Goal: Task Accomplishment & Management: Complete application form

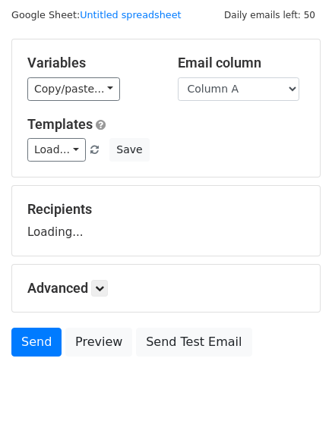
scroll to position [86, 0]
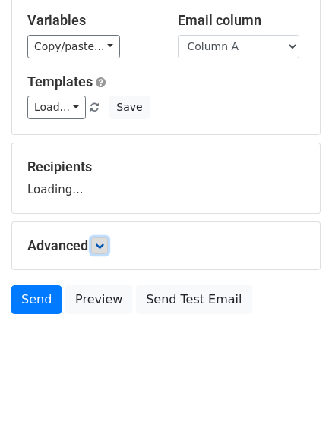
click at [104, 242] on icon at bounding box center [99, 245] width 9 height 9
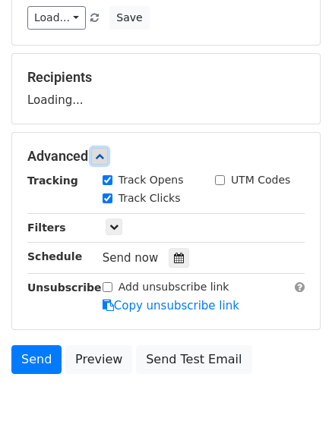
scroll to position [235, 0]
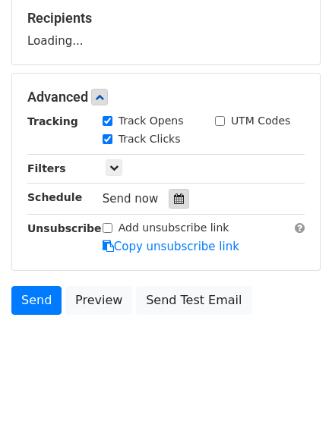
click at [170, 191] on div at bounding box center [179, 199] width 20 height 20
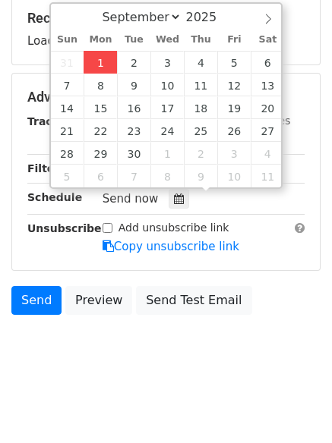
type input "2025-09-01 12:00"
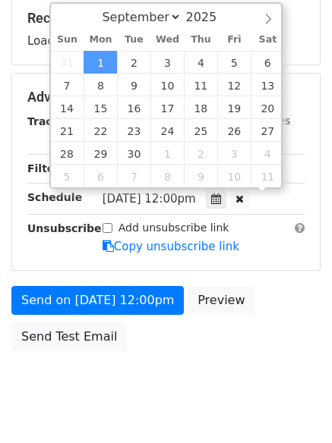
scroll to position [1, 0]
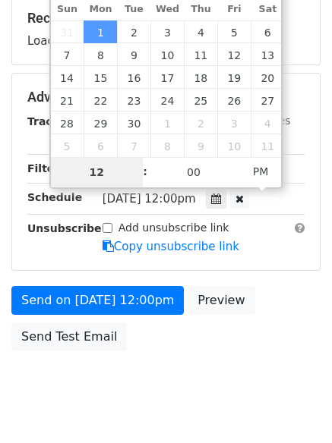
type input "4"
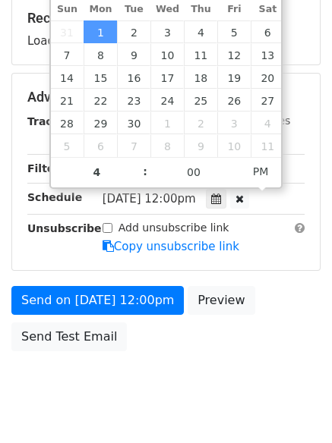
type input "2025-09-01 16:00"
click at [153, 389] on body "New Campaign Daily emails left: 50 Google Sheet: Untitled spreadsheet Variables…" at bounding box center [166, 98] width 332 height 643
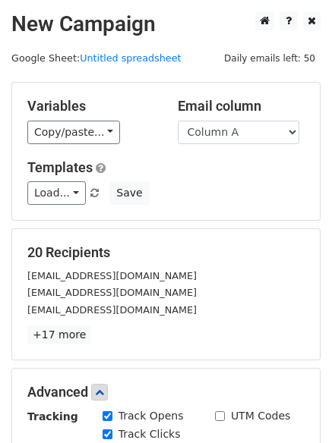
scroll to position [332, 0]
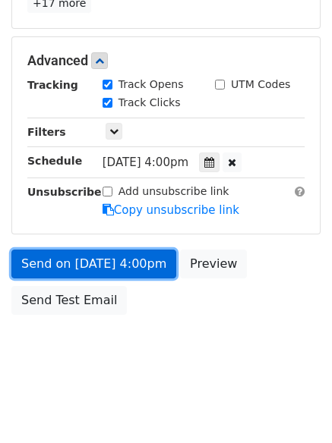
click at [104, 268] on link "Send on Sep 1 at 4:00pm" at bounding box center [93, 264] width 165 height 29
click at [105, 268] on link "Send on Sep 1 at 4:00pm" at bounding box center [93, 264] width 165 height 29
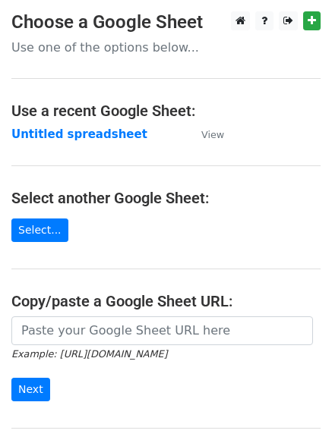
click at [42, 124] on main "Choose a Google Sheet Use one of the options below... Use a recent Google Sheet…" at bounding box center [166, 246] width 332 height 471
click at [43, 131] on strong "Untitled spreadsheet" at bounding box center [79, 135] width 136 height 14
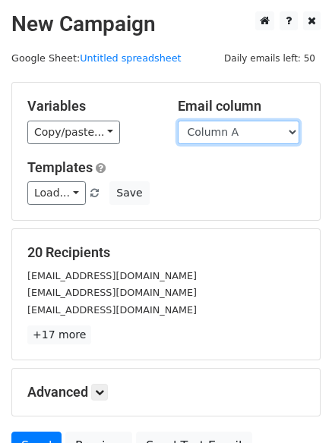
click at [250, 130] on select "Column A Column B Column C Column D Column E" at bounding box center [238, 133] width 121 height 24
select select "Column B"
click at [178, 121] on select "Column A Column B Column C Column D Column E" at bounding box center [238, 133] width 121 height 24
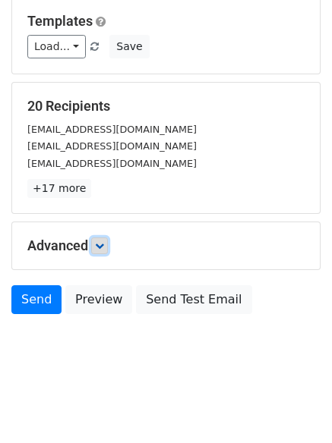
drag, startPoint x: 109, startPoint y: 244, endPoint x: 95, endPoint y: 243, distance: 14.4
click at [108, 244] on link at bounding box center [99, 246] width 17 height 17
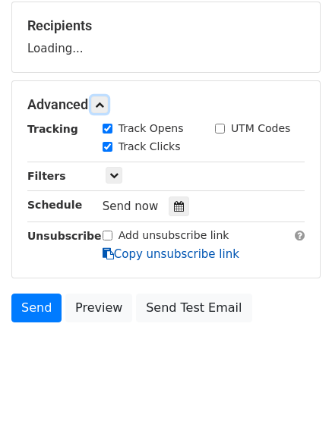
scroll to position [229, 0]
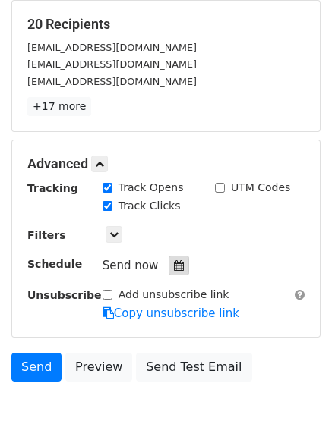
click at [176, 265] on icon at bounding box center [179, 265] width 10 height 11
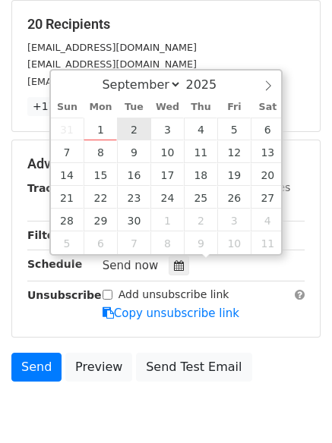
type input "2025-09-02 12:00"
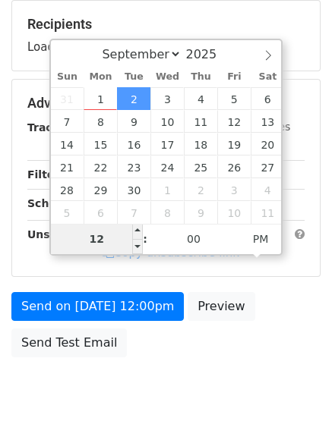
type input "5"
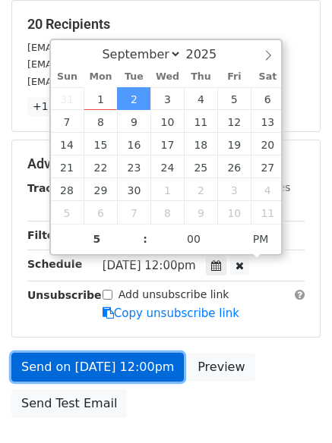
type input "2025-09-02 17:00"
click at [90, 364] on link "Send on Sep 2 at 12:00pm" at bounding box center [97, 367] width 172 height 29
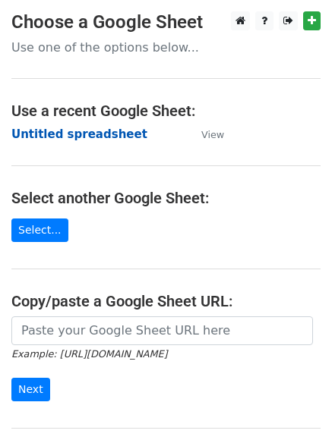
click at [40, 134] on strong "Untitled spreadsheet" at bounding box center [79, 135] width 136 height 14
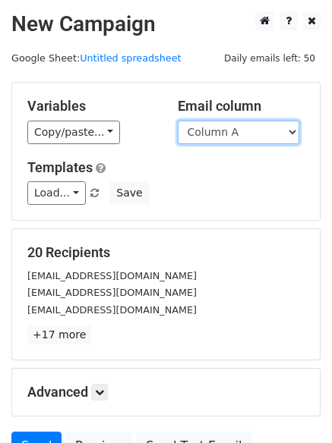
drag, startPoint x: 229, startPoint y: 135, endPoint x: 233, endPoint y: 142, distance: 8.2
click at [229, 135] on select "Column A Column B Column C Column D Column E" at bounding box center [238, 133] width 121 height 24
select select "Column C"
click at [178, 121] on select "Column A Column B Column C Column D Column E" at bounding box center [238, 133] width 121 height 24
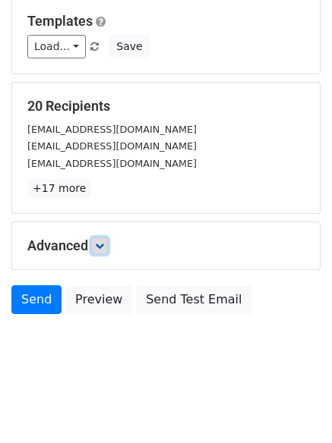
click at [103, 244] on icon at bounding box center [99, 245] width 9 height 9
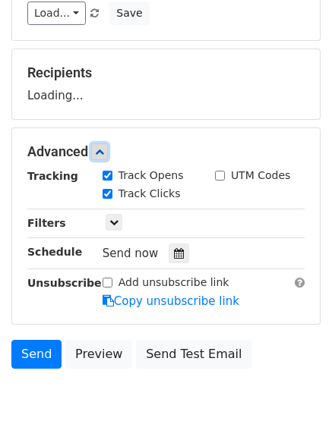
scroll to position [228, 0]
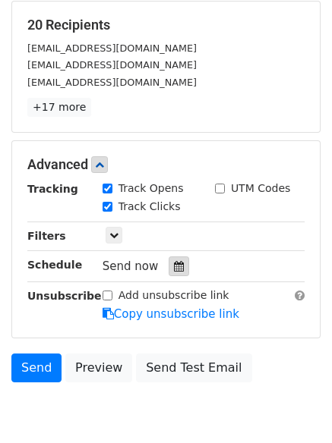
click at [169, 260] on div at bounding box center [179, 267] width 20 height 20
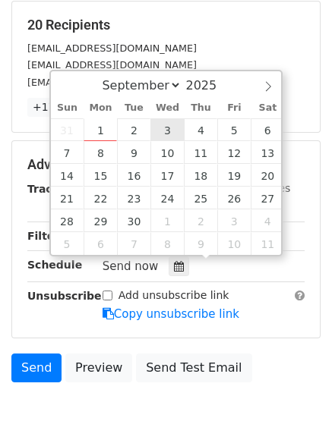
type input "2025-09-03 12:00"
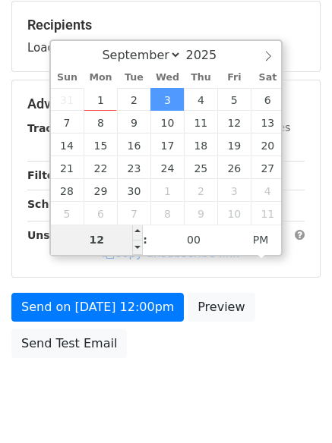
type input "6"
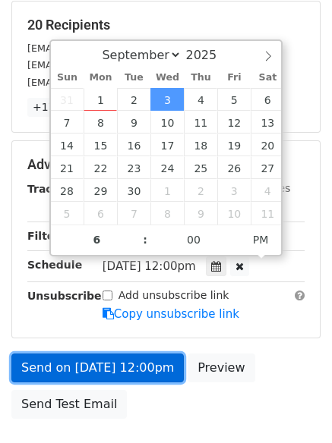
type input "2025-09-03 18:00"
click at [93, 362] on link "Send on Sep 3 at 12:00pm" at bounding box center [97, 368] width 172 height 29
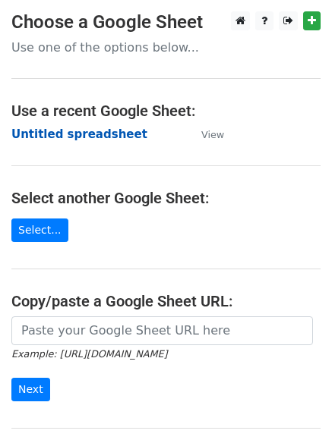
click at [46, 140] on strong "Untitled spreadsheet" at bounding box center [79, 135] width 136 height 14
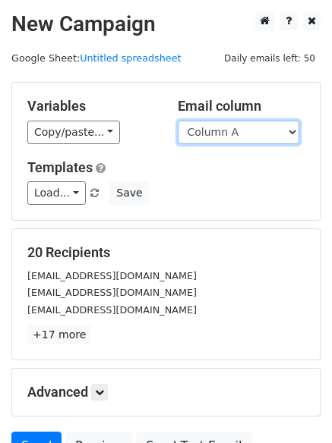
drag, startPoint x: 210, startPoint y: 134, endPoint x: 210, endPoint y: 142, distance: 8.4
click at [210, 134] on select "Column A Column B Column C Column D Column E" at bounding box center [238, 133] width 121 height 24
select select "Column D"
click at [178, 121] on select "Column A Column B Column C Column D Column E" at bounding box center [238, 133] width 121 height 24
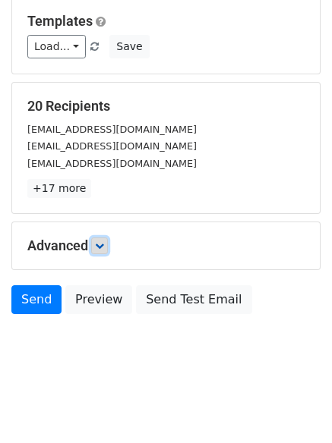
click at [102, 243] on icon at bounding box center [99, 245] width 9 height 9
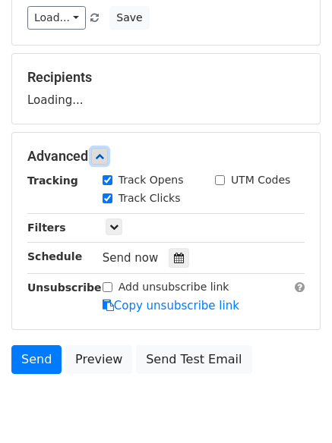
scroll to position [219, 0]
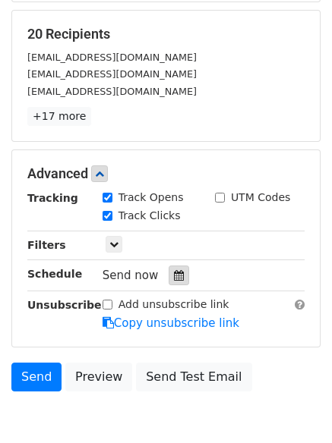
click at [174, 271] on icon at bounding box center [179, 275] width 10 height 11
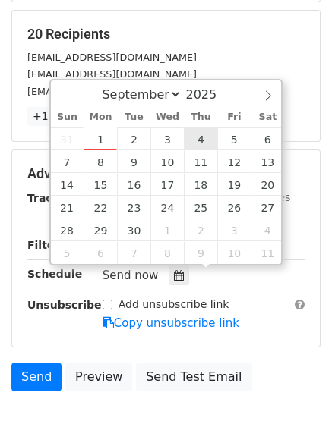
type input "2025-09-04 12:00"
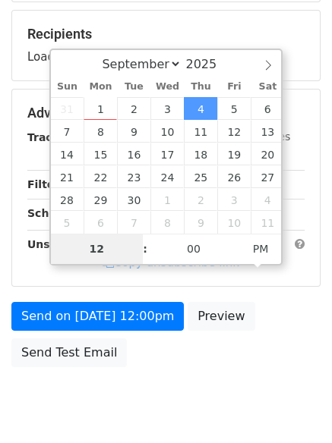
type input "7"
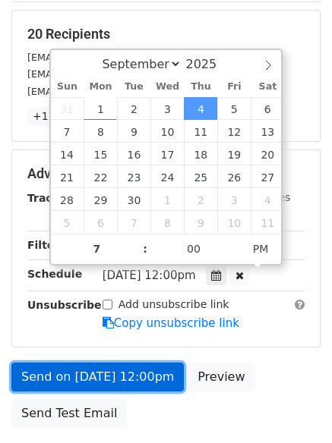
type input "2025-09-04 19:00"
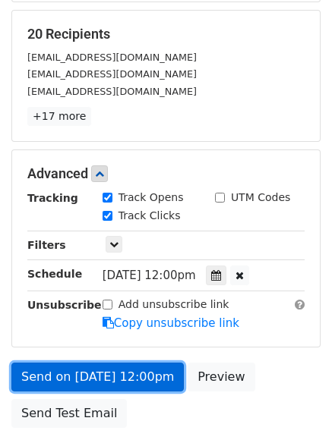
click at [102, 375] on link "Send on Sep 4 at 12:00pm" at bounding box center [97, 377] width 172 height 29
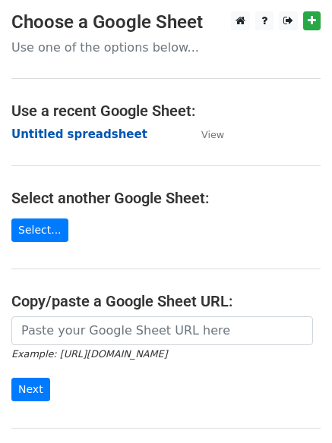
click at [44, 134] on strong "Untitled spreadsheet" at bounding box center [79, 135] width 136 height 14
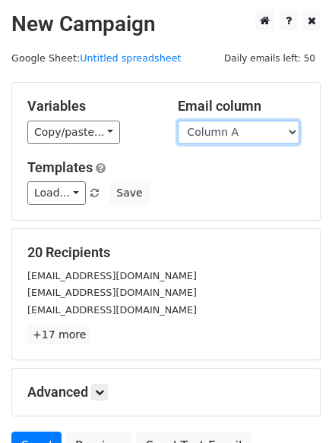
drag, startPoint x: 0, startPoint y: 0, endPoint x: 241, endPoint y: 141, distance: 279.7
click at [241, 136] on select "Column A Column B Column C Column D Column E" at bounding box center [238, 133] width 121 height 24
select select "Column E"
click at [178, 121] on select "Column A Column B Column C Column D Column E" at bounding box center [238, 133] width 121 height 24
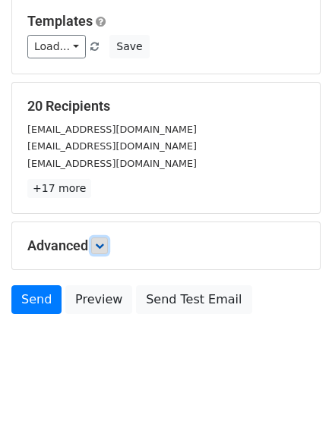
click at [105, 251] on link at bounding box center [99, 246] width 17 height 17
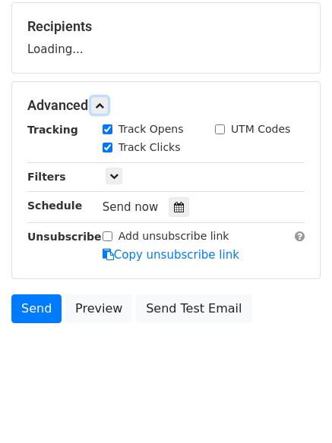
scroll to position [229, 0]
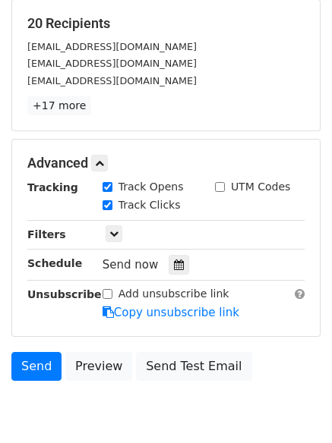
click at [179, 278] on div "Tracking Track Opens UTM Codes Track Clicks Filters Only include spreadsheet ro…" at bounding box center [165, 250] width 277 height 142
click at [178, 268] on div at bounding box center [179, 265] width 20 height 20
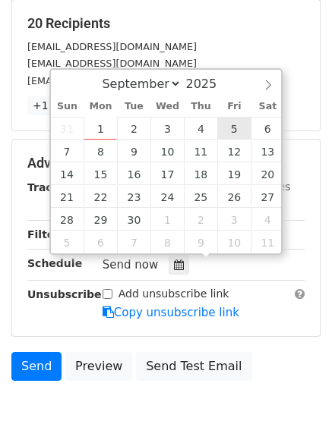
type input "[DATE] 12:00"
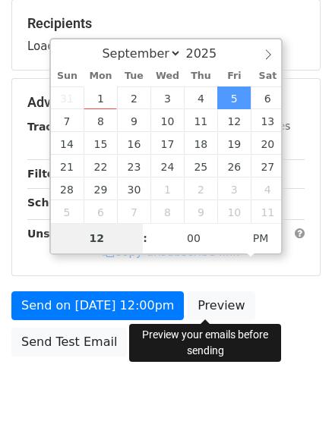
type input "8"
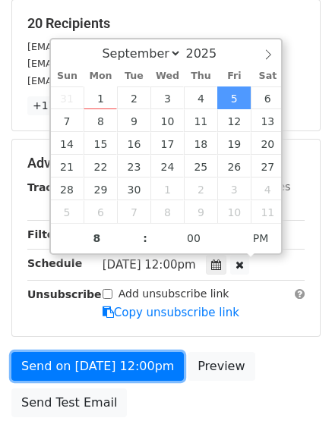
type input "[DATE] 20:00"
click at [92, 358] on link "Send on [DATE] 12:00pm" at bounding box center [97, 366] width 172 height 29
